Goal: Task Accomplishment & Management: Complete application form

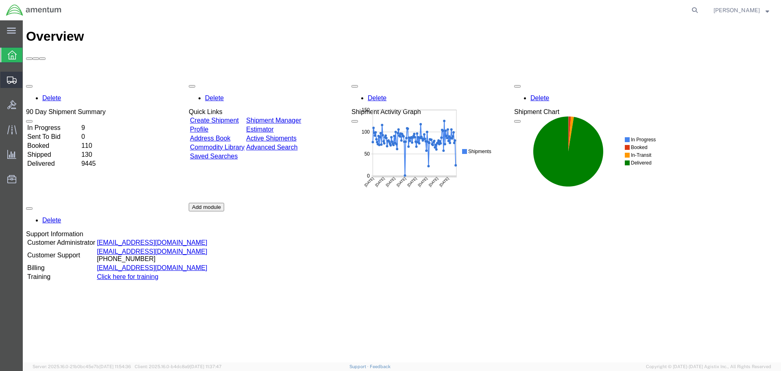
click at [0, 0] on span "Create Shipment" at bounding box center [0, 0] width 0 height 0
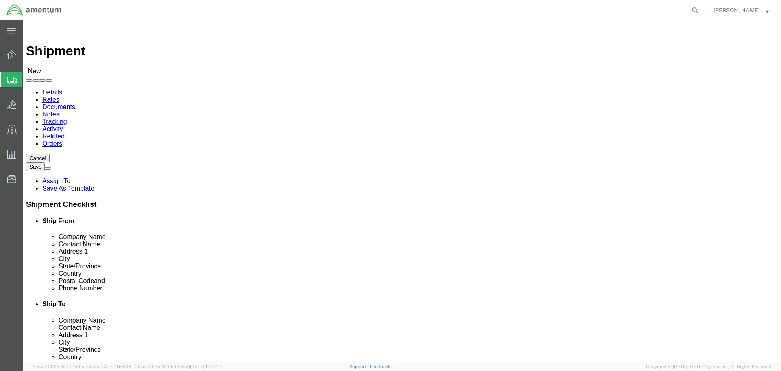
select select
type input "EFO"
select select "49831"
select select "[GEOGRAPHIC_DATA]"
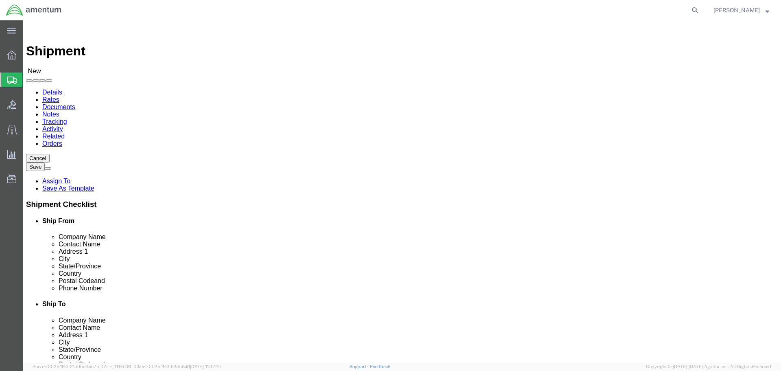
drag, startPoint x: 214, startPoint y: 295, endPoint x: 7, endPoint y: 280, distance: 208.0
click div "Ship From Location Location [GEOGRAPHIC_DATA], [GEOGRAPHIC_DATA] My Profile Loc…"
paste input "[PERSON_NAME].[PERSON_NAME]@associates."
type input "[PERSON_NAME][EMAIL_ADDRESS][PERSON_NAME][DOMAIN_NAME]"
click input "text"
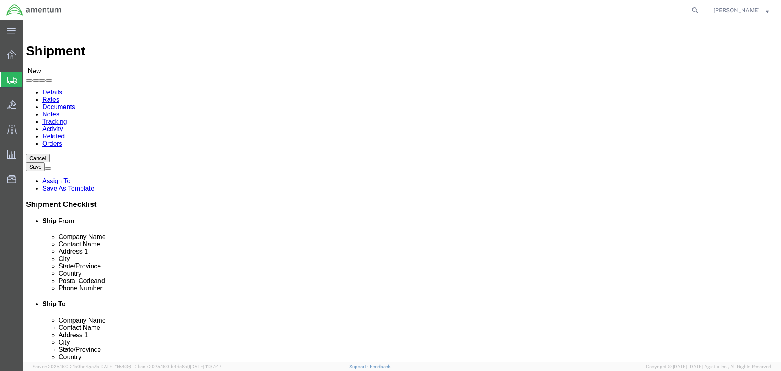
click input "[PERSON_NAME] AVIATION"
click input "[PERSON_NAME] AV"
type input "[PERSON_NAME] AVIATION"
click input "text"
type input "CBP0043121"
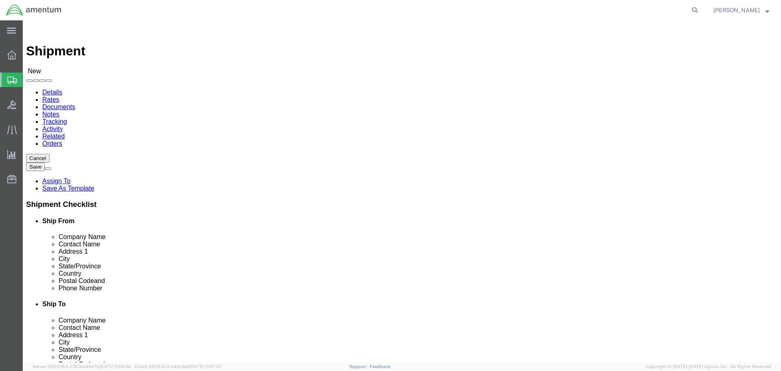
type input "[STREET_ADDRESS]"
type input "PALO ALTO"
type input "C"
type input "CAL"
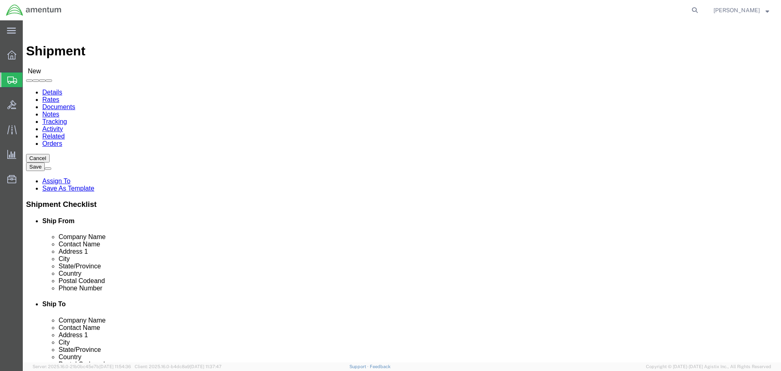
type input "94303"
click input "text"
type input "[PHONE_NUMBER]"
drag, startPoint x: 455, startPoint y: 169, endPoint x: 365, endPoint y: 175, distance: 90.5
click div "Location My Profile Location [PHONE_NUMBER] [PHONE_NUMBER] [PHONE_NUMBER] [PHON…"
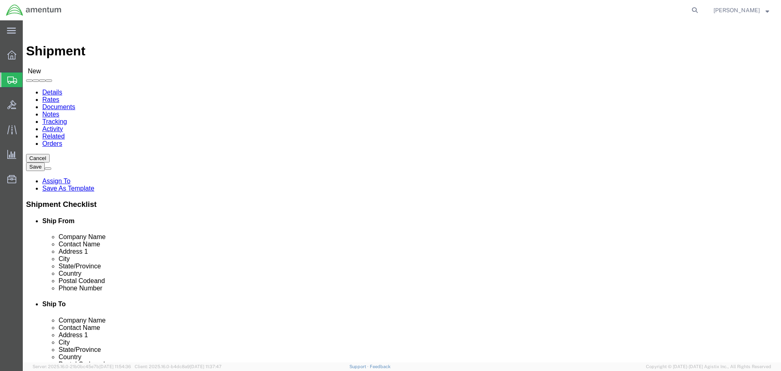
scroll to position [244, 0]
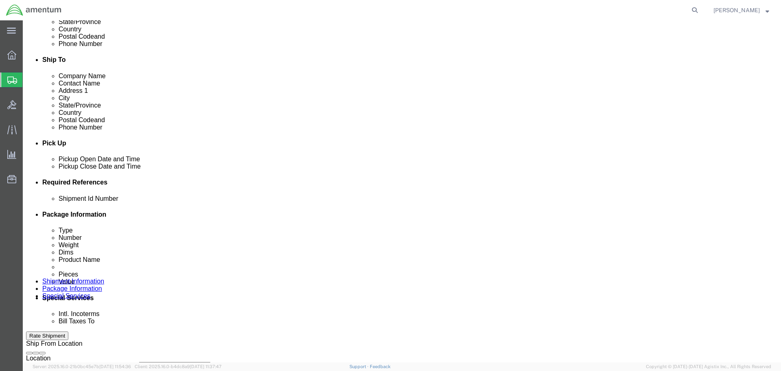
click button "Add reference"
click input "text"
paste input "CBP0043121"
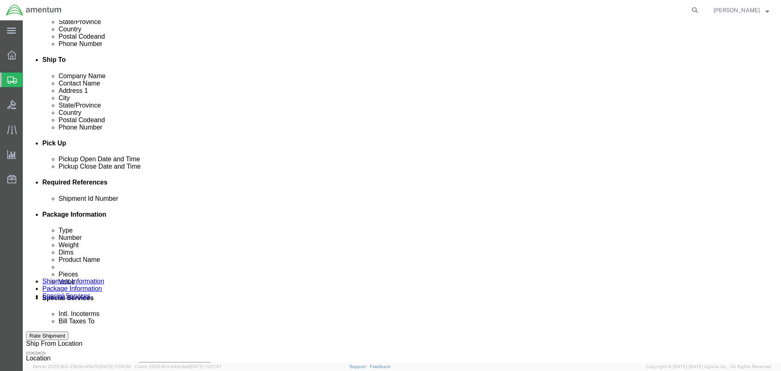
type input "CBP0043121"
select select "CUSTREF"
paste input "CBP0043121"
type input "CBP0043121"
select select "DEPT"
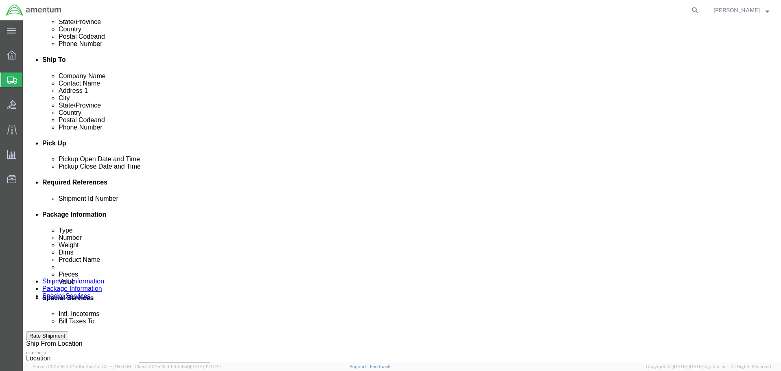
type input "CBP"
select select "PROJNUM"
type input "6118.03.03.2219.000.NLS.0000"
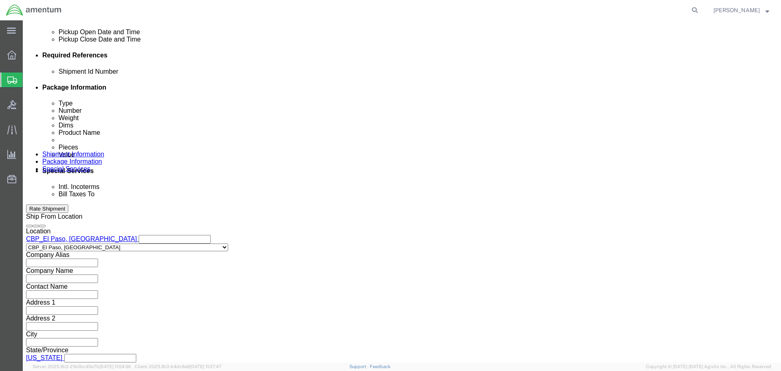
scroll to position [372, 0]
click select "Select Air Less than Truckload Multi-Leg Ocean Freight Rail Small Parcel Truckl…"
select select "LTL"
click select "Select Air Less than Truckload Multi-Leg Ocean Freight Rail Small Parcel Truckl…"
click button "Continue"
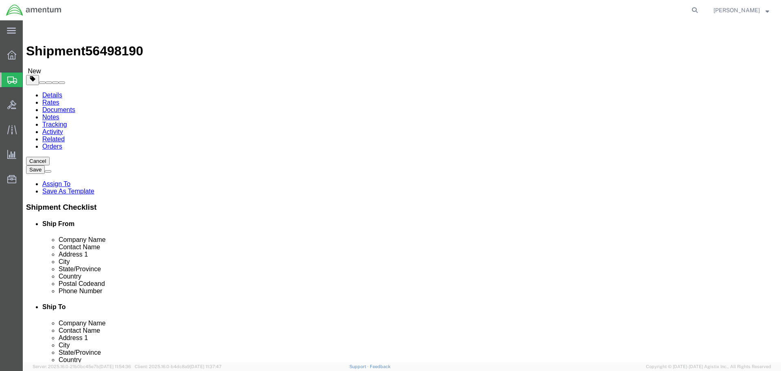
click input "1"
click select "Select Bale(s) Basket(s) Bolt(s) Bottle(s) Buckets Bulk Bundle(s) Can(s) Cardbo…"
select select "PSNS"
click select "Select Bale(s) Basket(s) Bolt(s) Bottle(s) Buckets Bulk Bundle(s) Can(s) Cardbo…"
click input "text"
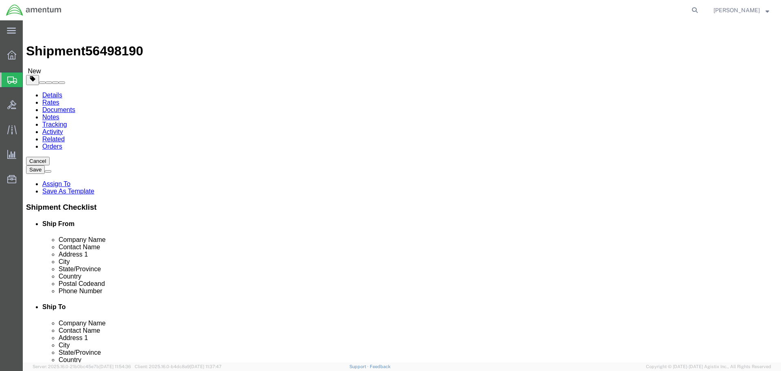
type input "1"
type input "49"
type input "43"
type input "41"
type input "603"
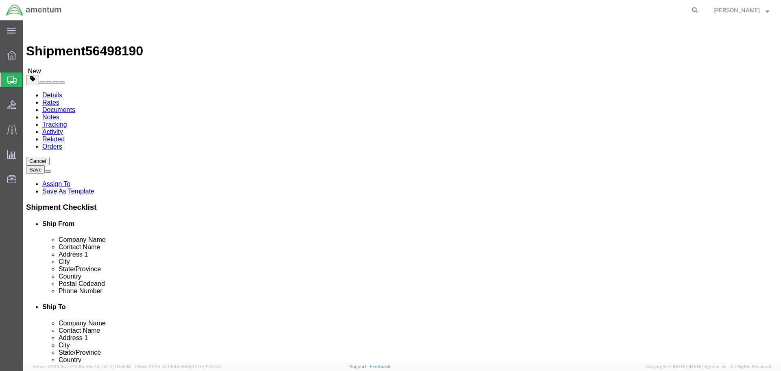
click link "Add Content"
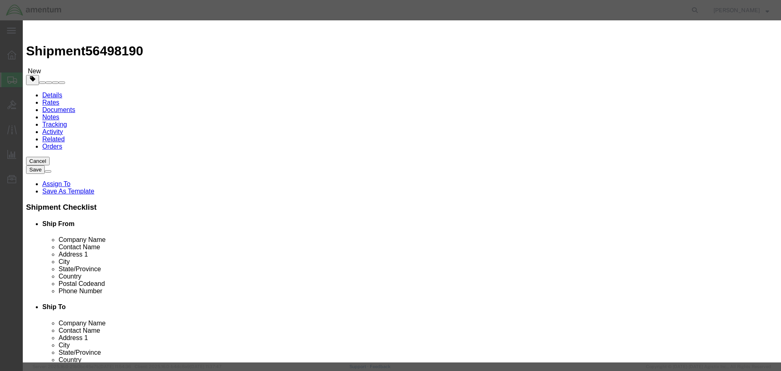
click input "text"
type input "AIRCRAFT PARTS"
type input "1"
click input "AIRCRAFT PARTS"
type input "A"
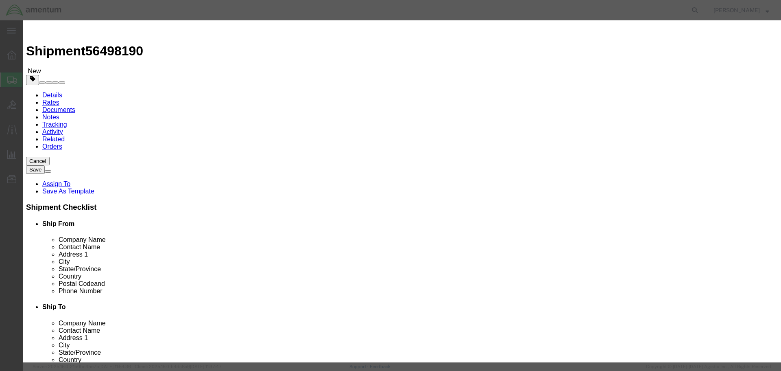
click input "text"
type input "IO-540-AC1A5"
click input "text"
type input "ENGINE"
type input "123367"
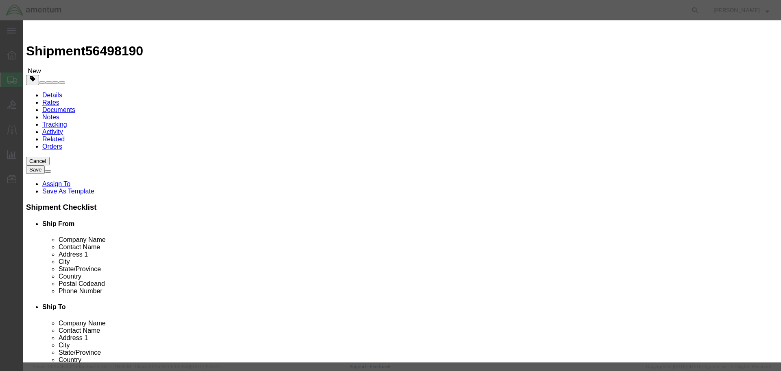
select select "USD"
click input "123367"
click input "123,367."
type input "123,367.00"
click select "Select 50 55 60 65 70 85 92.5 100 125 175 250 300 400"
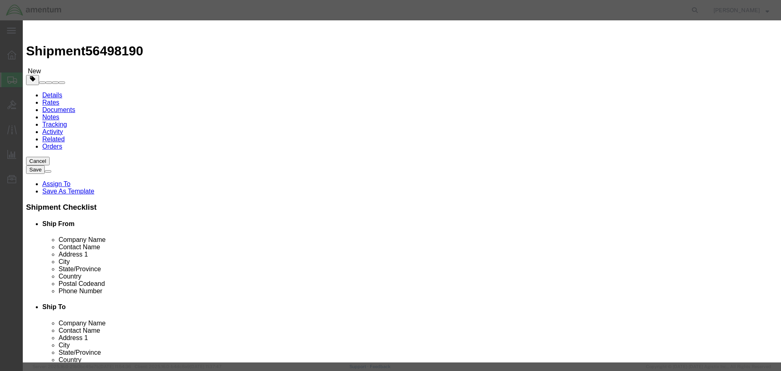
click select "Select 50 55 60 65 70 85 92.5 100 125 175 250 300 400"
select select "85"
click select "Select 50 55 60 65 70 85 92.5 100 125 175 250 300 400"
click button "Save & Close"
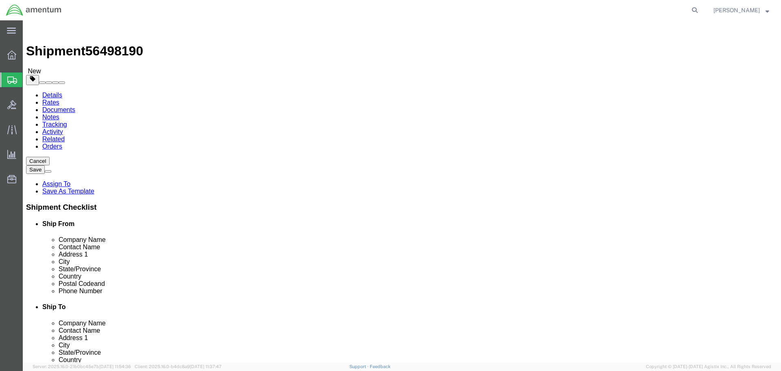
click button "Rate Shipment"
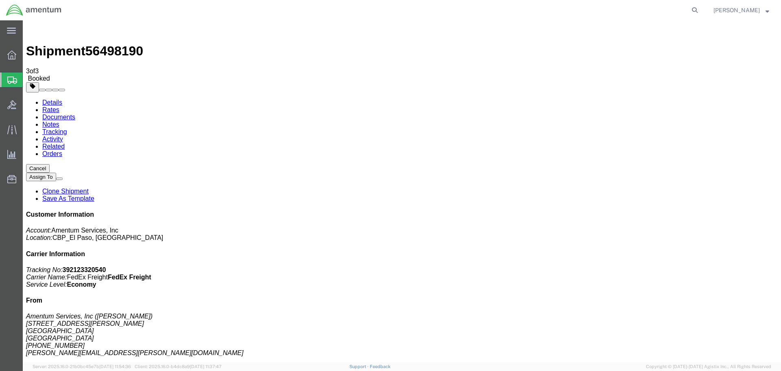
drag, startPoint x: 96, startPoint y: 142, endPoint x: 126, endPoint y: 144, distance: 29.7
drag, startPoint x: 150, startPoint y: 152, endPoint x: 193, endPoint y: 178, distance: 50.0
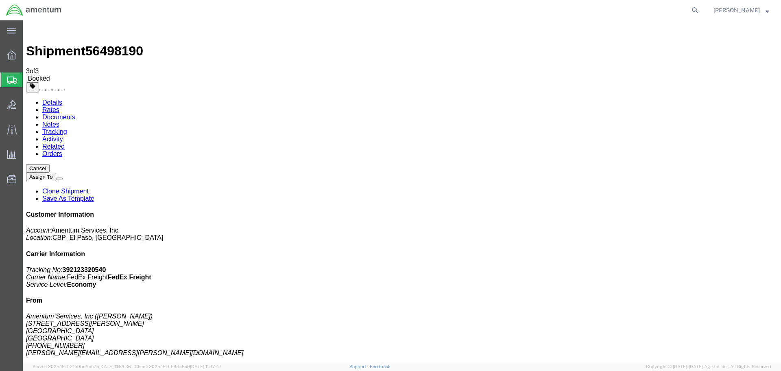
click at [53, 99] on link "Details" at bounding box center [52, 102] width 20 height 7
click span "button"
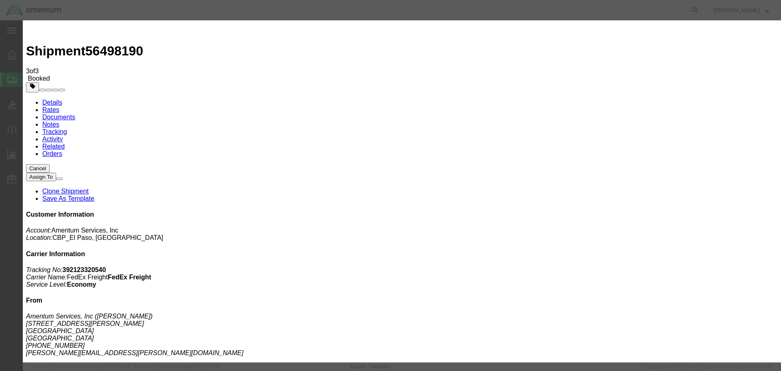
click div "[DATE] 11:00 AM"
type input "12:00 PM"
click button "Apply"
click div "[DATE] 1:00 PM"
type input "5:00 PM"
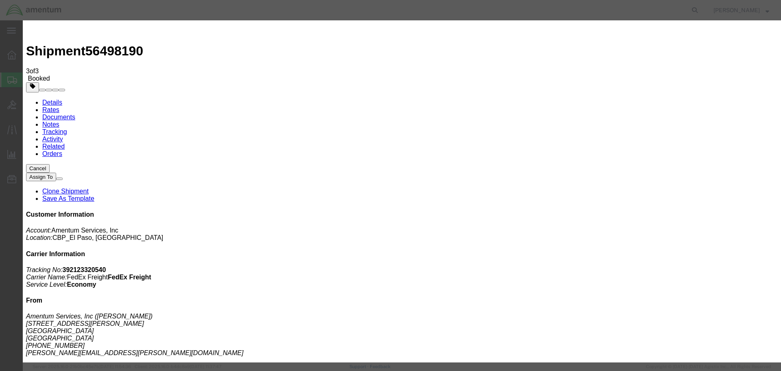
click button "Apply"
click button "Save"
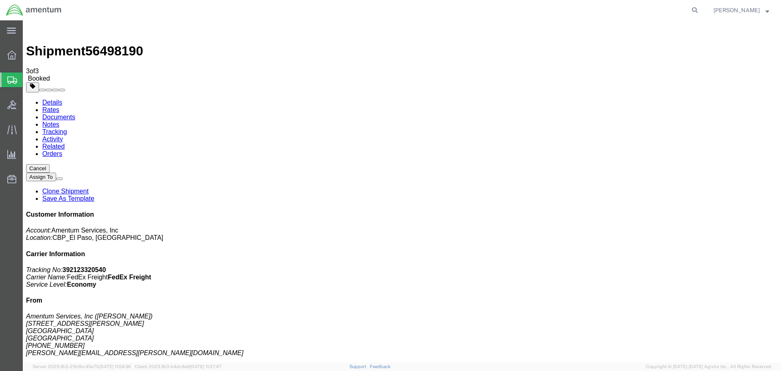
click button "Close"
click link "Documents"
click at [9, 52] on icon at bounding box center [11, 54] width 9 height 9
